Goal: Transaction & Acquisition: Purchase product/service

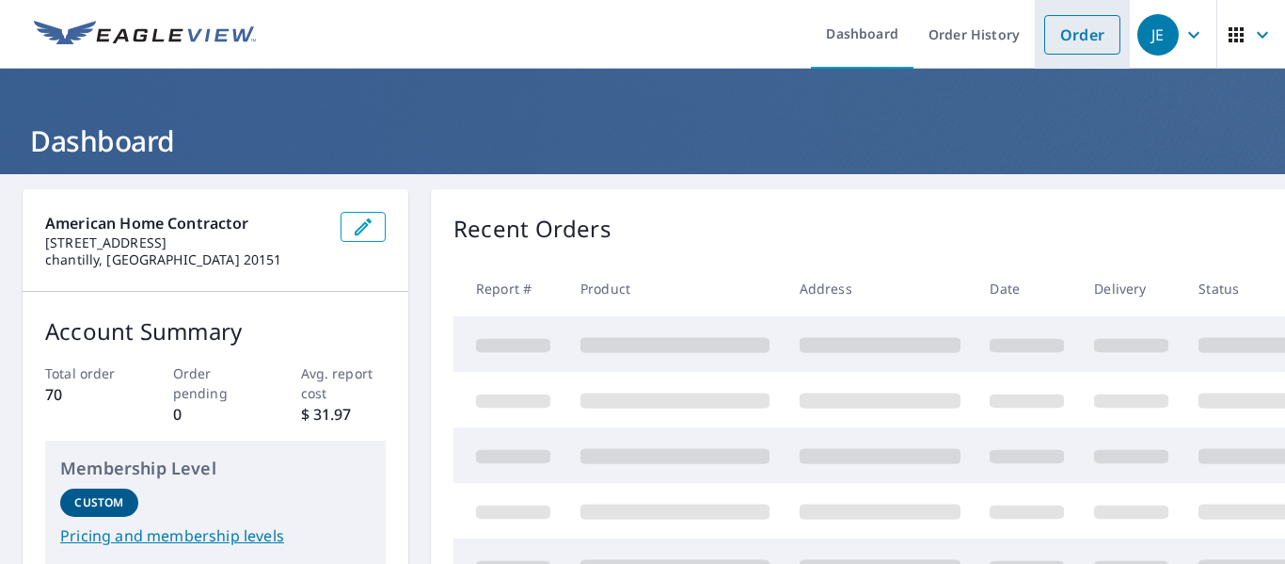
click at [1076, 55] on li "Order" at bounding box center [1082, 34] width 95 height 69
click at [1077, 35] on link "Order" at bounding box center [1082, 35] width 76 height 40
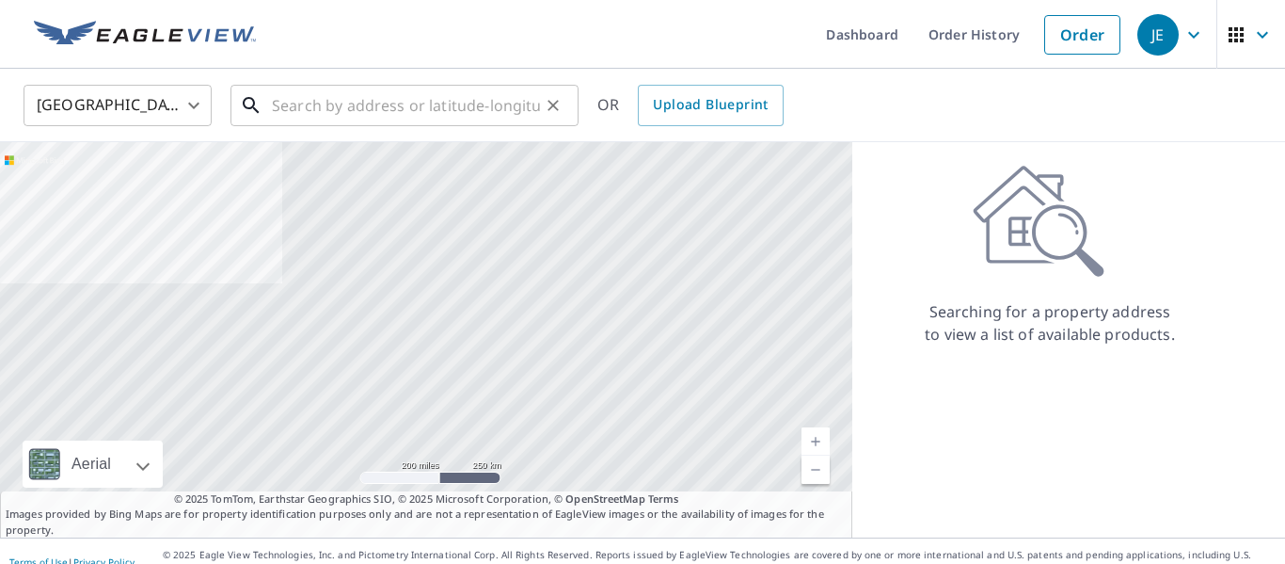
click at [396, 104] on input "text" at bounding box center [406, 105] width 268 height 53
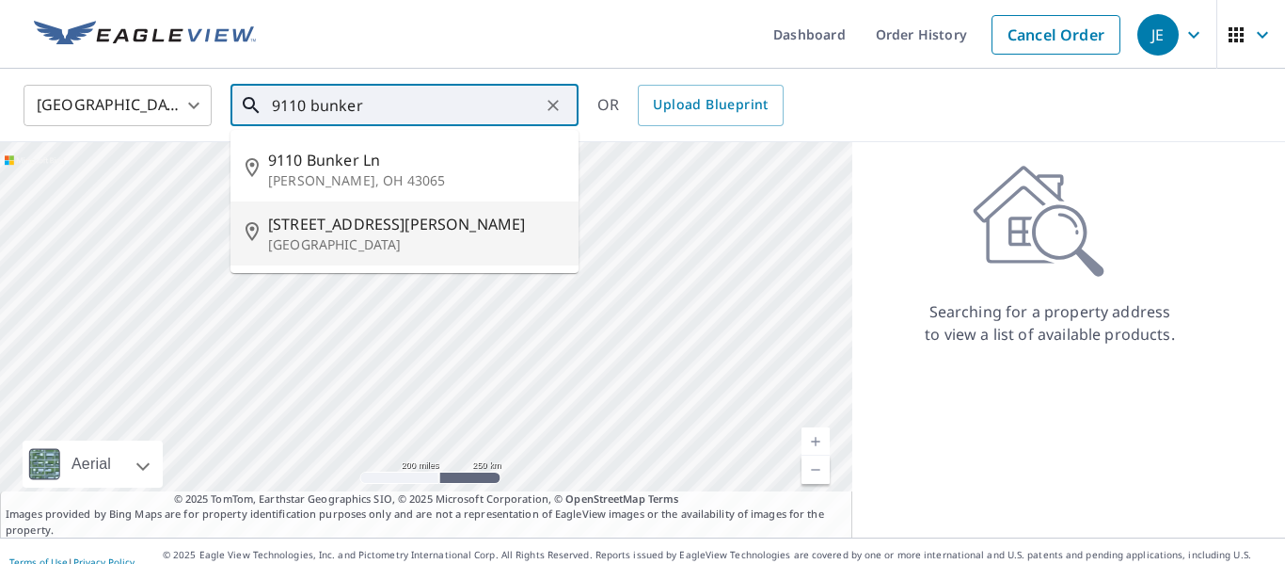
click at [354, 230] on span "[STREET_ADDRESS][PERSON_NAME]" at bounding box center [415, 224] width 295 height 23
type input "[STREET_ADDRESS][PERSON_NAME]"
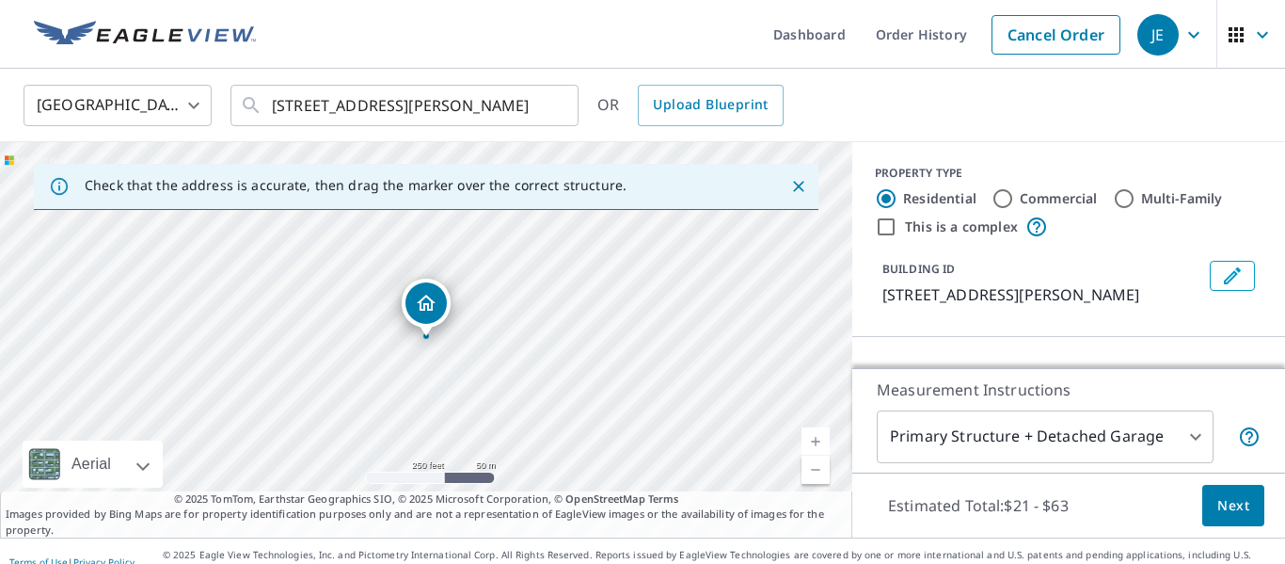
click at [1030, 441] on body "JE JE Dashboard Order History Cancel Order JE [GEOGRAPHIC_DATA] US ​ [STREET_AD…" at bounding box center [642, 282] width 1285 height 564
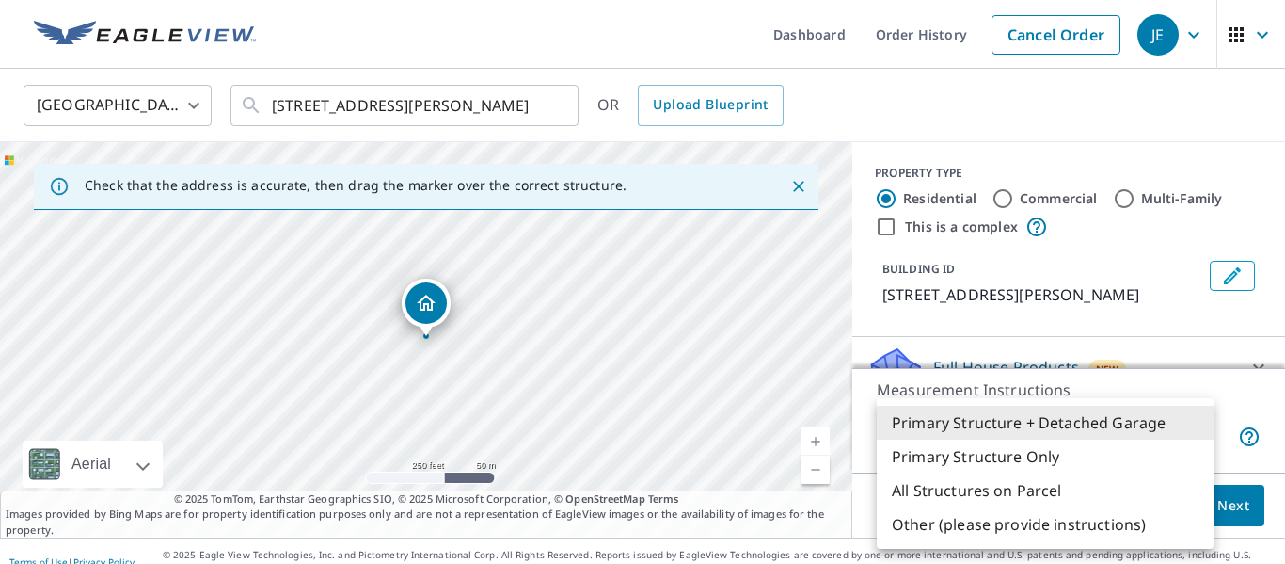
click at [1021, 453] on li "Primary Structure Only" at bounding box center [1045, 456] width 337 height 34
type input "2"
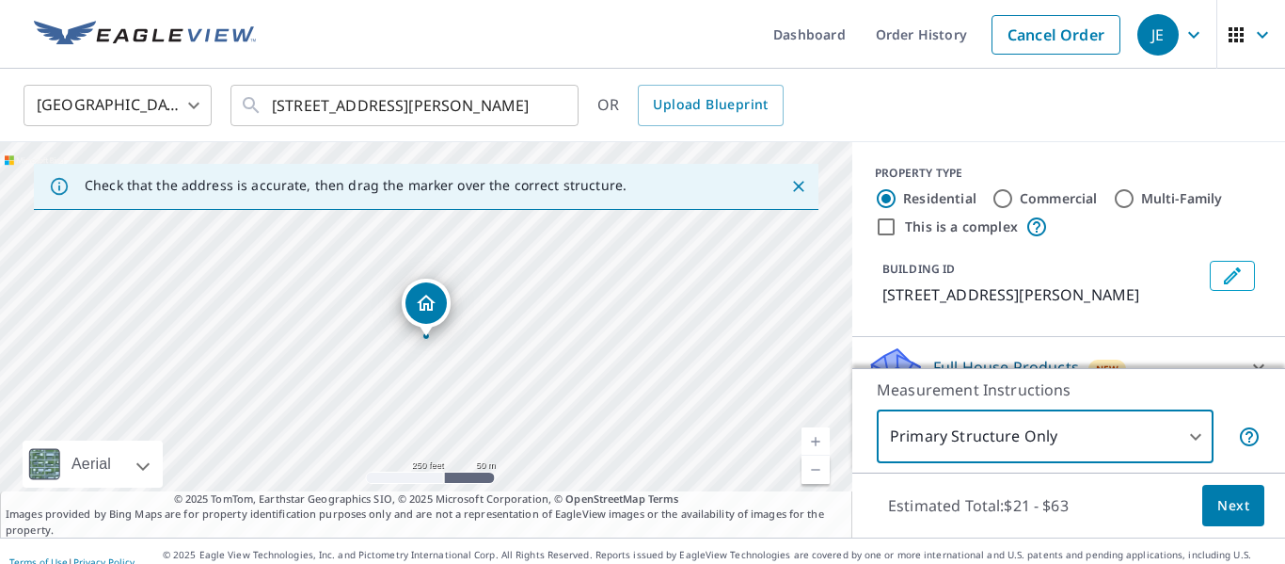
click at [1229, 497] on span "Next" at bounding box center [1234, 506] width 32 height 24
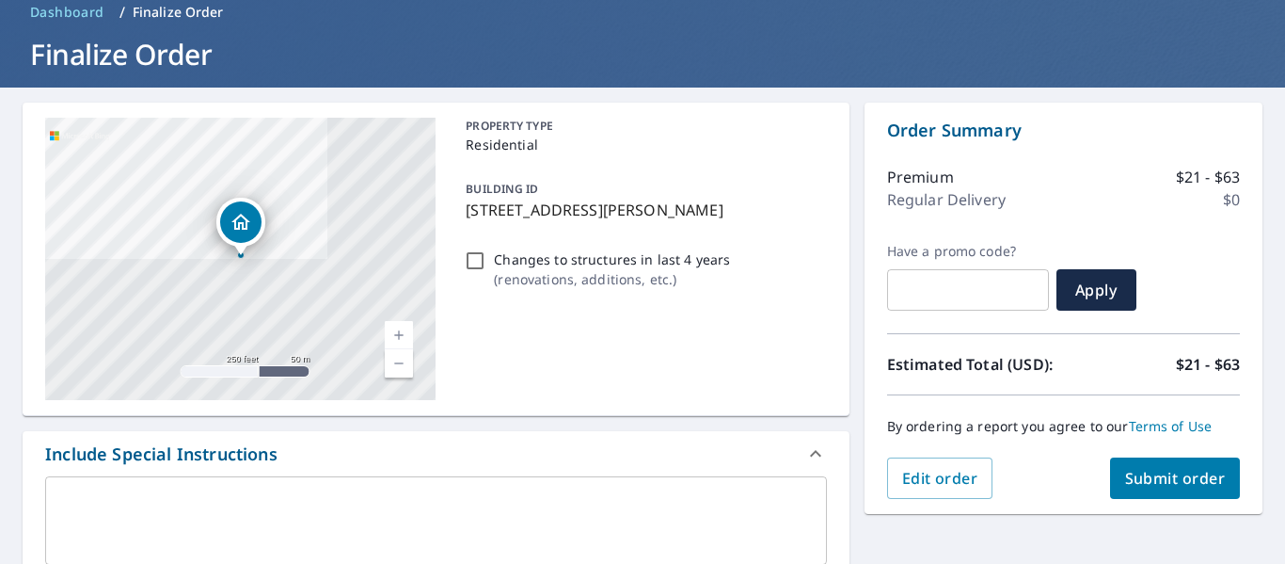
scroll to position [123, 0]
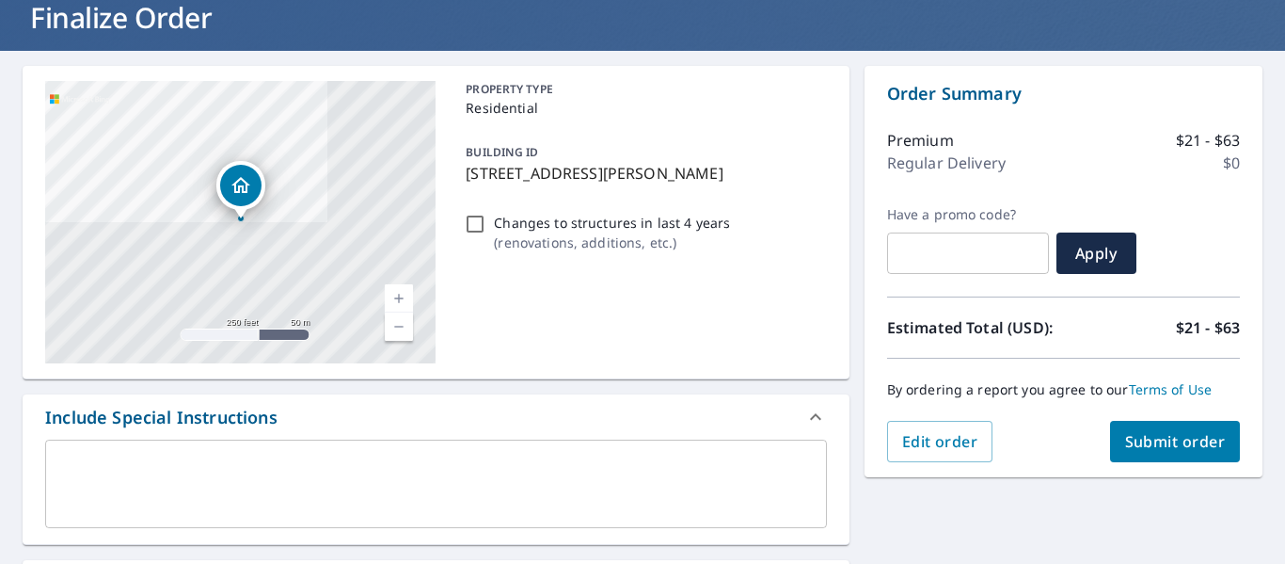
click at [1168, 432] on span "Submit order" at bounding box center [1175, 441] width 101 height 21
checkbox input "true"
